Goal: Task Accomplishment & Management: Use online tool/utility

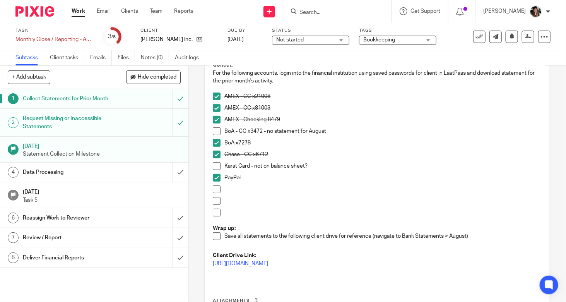
scroll to position [65, 0]
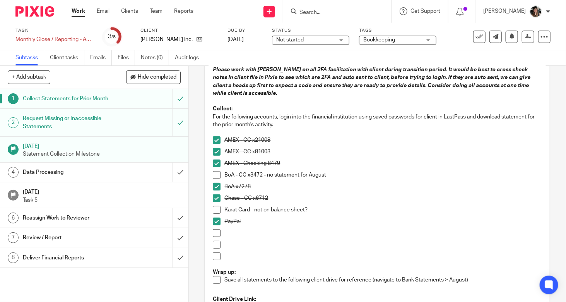
click at [103, 177] on h1 "Data Processing" at bounding box center [70, 172] width 95 height 12
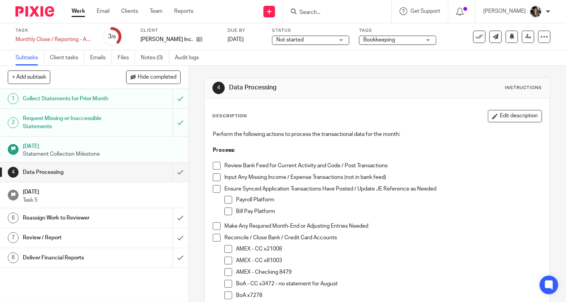
click at [225, 250] on span at bounding box center [229, 249] width 8 height 8
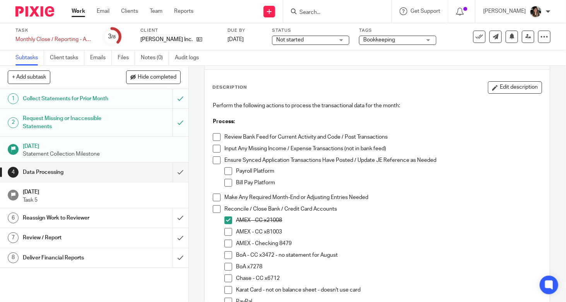
scroll to position [39, 0]
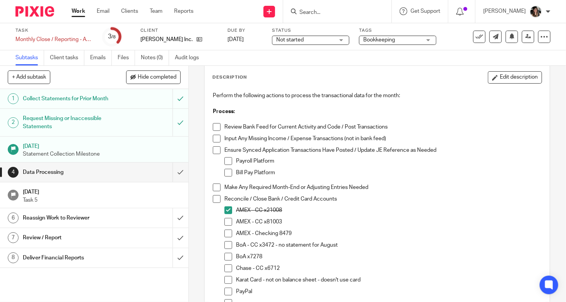
click at [225, 268] on span at bounding box center [229, 268] width 8 height 8
click at [227, 233] on span at bounding box center [229, 234] width 8 height 8
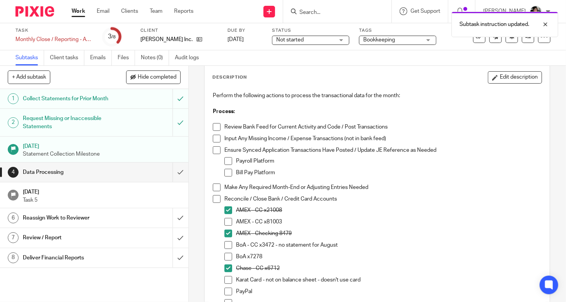
scroll to position [77, 0]
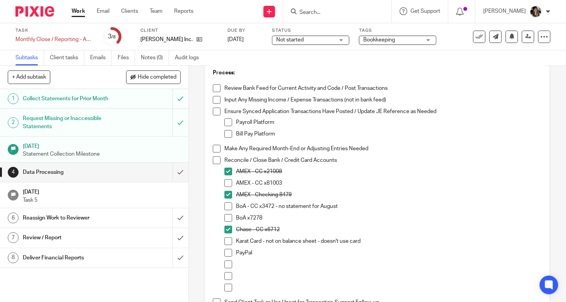
click at [227, 206] on span at bounding box center [229, 206] width 8 height 8
click at [228, 218] on span at bounding box center [229, 218] width 8 height 8
click at [225, 241] on span at bounding box center [229, 241] width 8 height 8
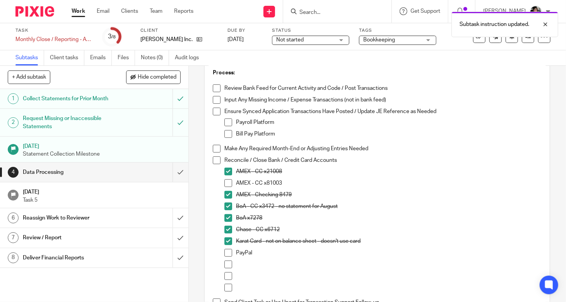
click at [108, 96] on h1 "Collect Statements for Prior Month" at bounding box center [70, 99] width 95 height 12
